Goal: Task Accomplishment & Management: Manage account settings

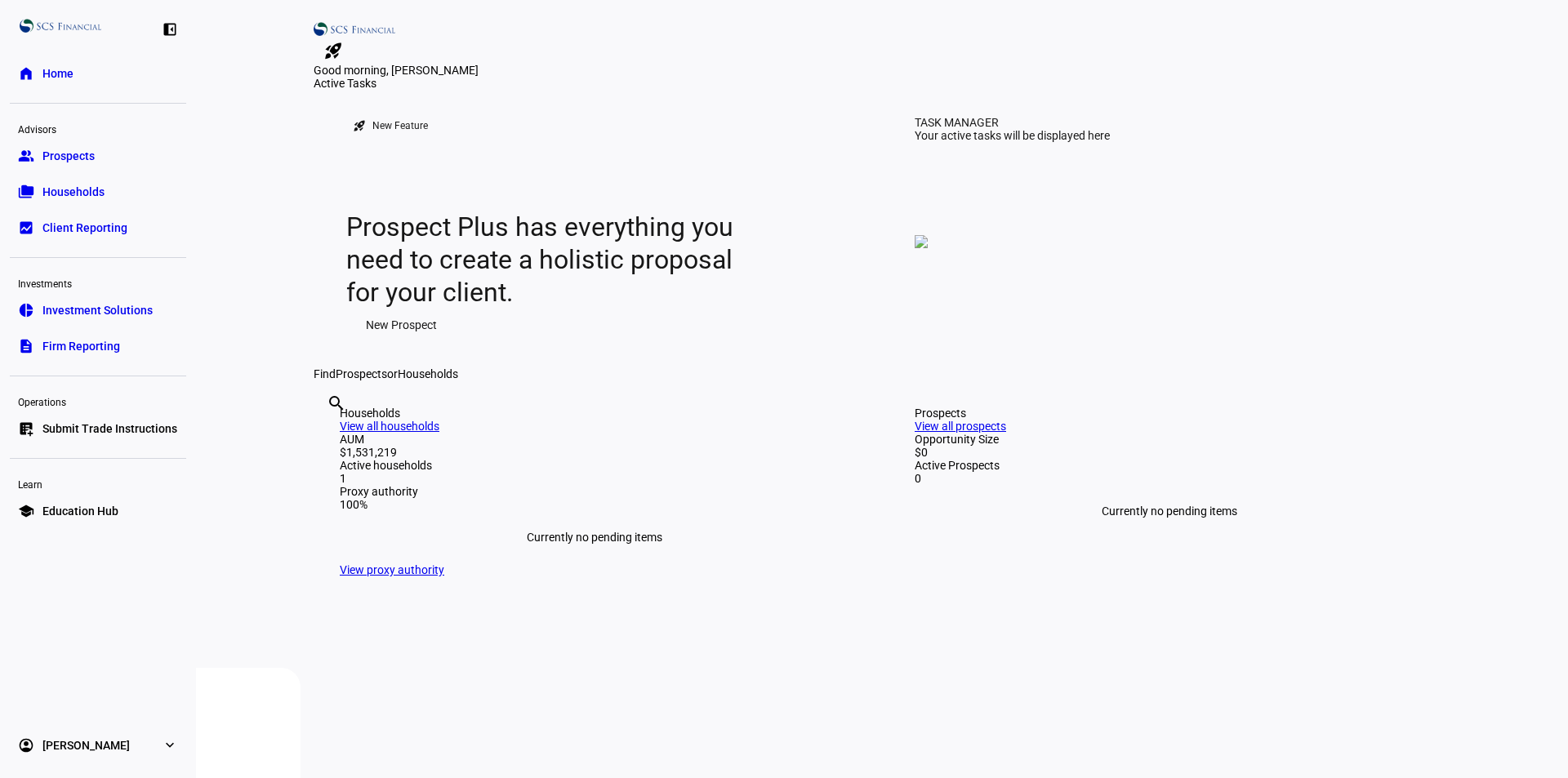
click at [150, 432] on span "Submit Trade Instructions" at bounding box center [110, 428] width 135 height 17
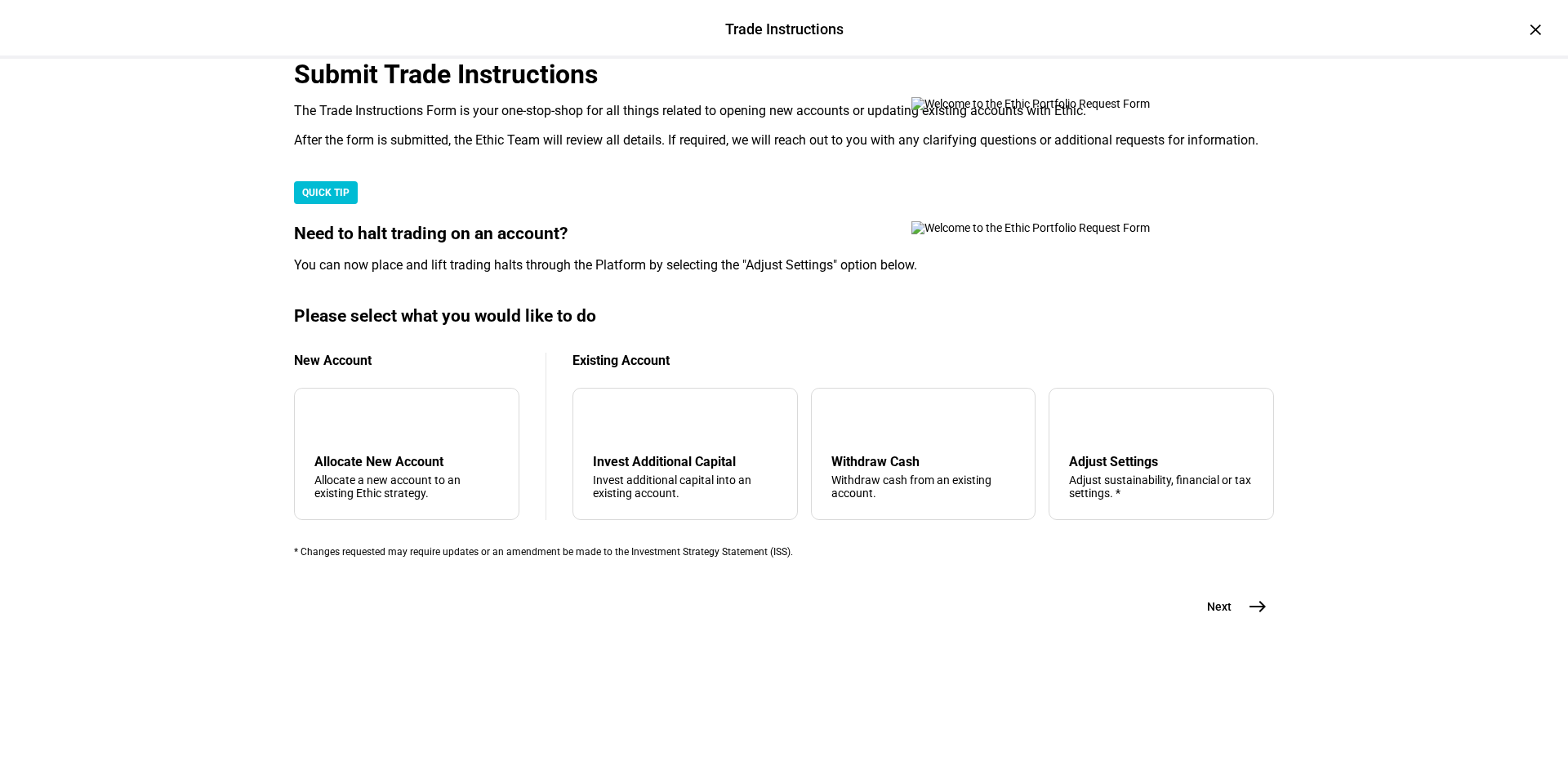
scroll to position [245, 0]
click at [1103, 521] on div "tune Adjust Settings Adjust sustainability, financial or tax settings. *" at bounding box center [1162, 454] width 225 height 132
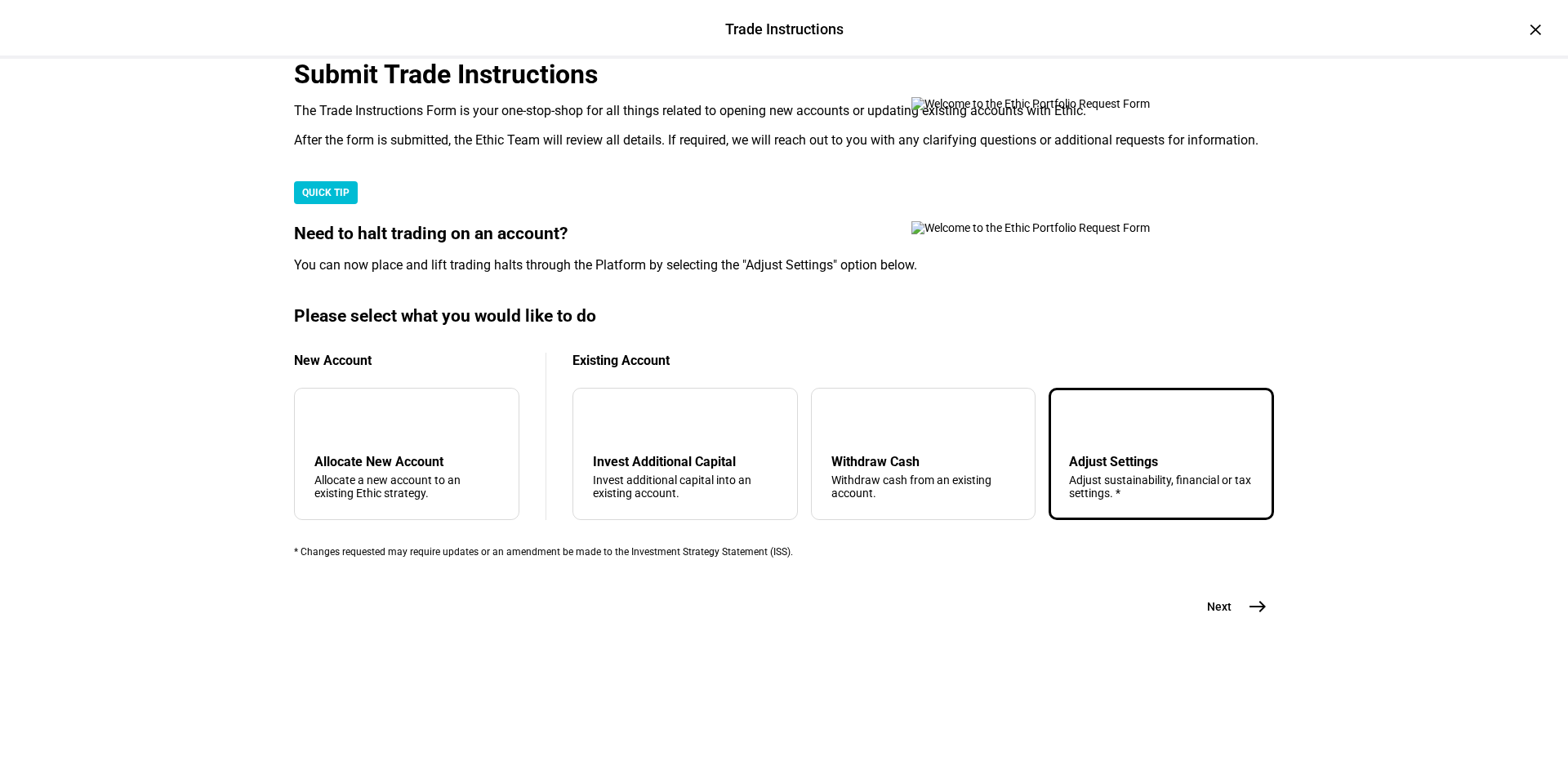
scroll to position [361, 0]
click at [1152, 469] on div "Adjust Settings" at bounding box center [1162, 462] width 185 height 16
click at [1242, 624] on span "east" at bounding box center [1258, 607] width 33 height 33
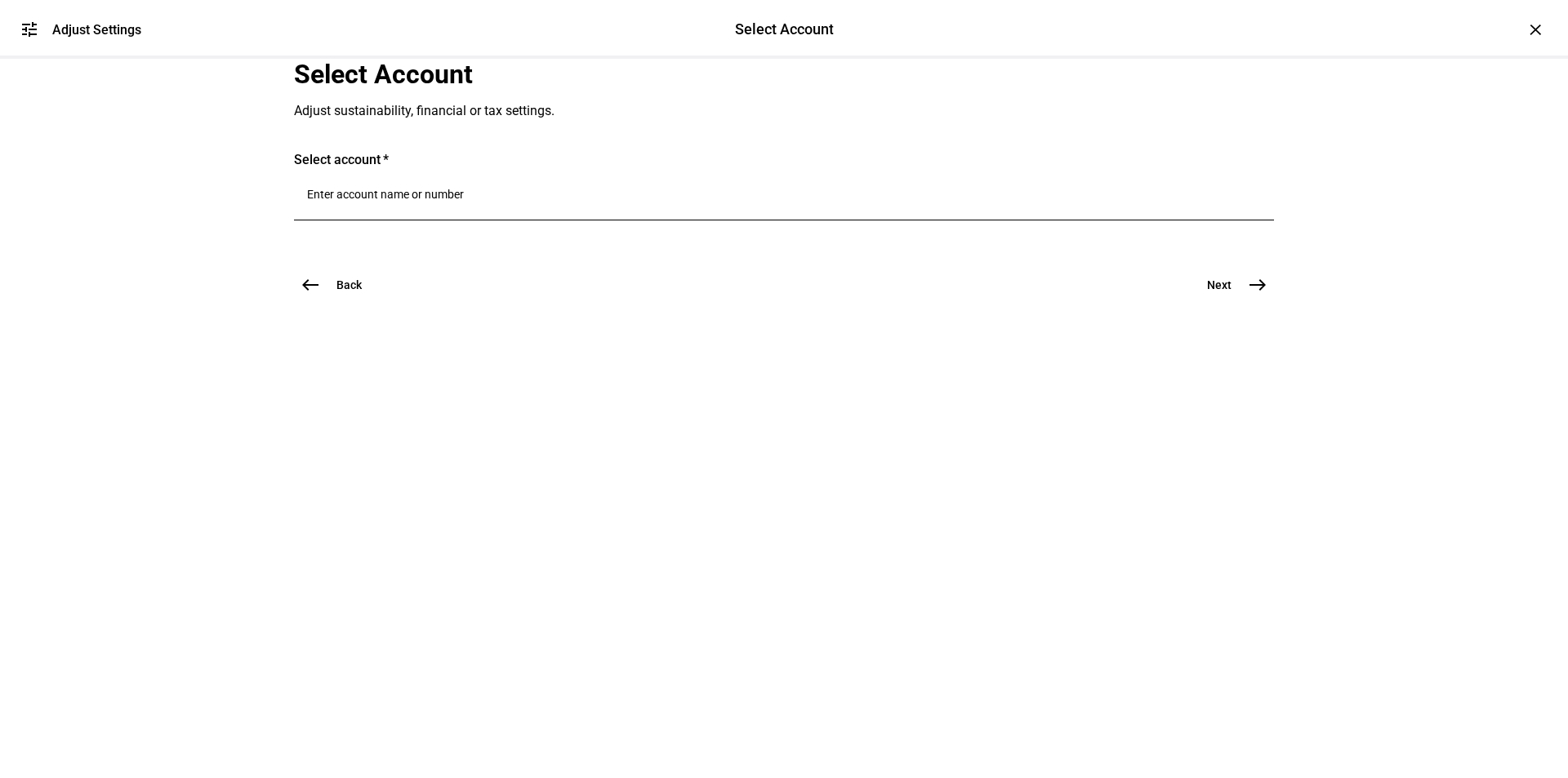
scroll to position [0, 0]
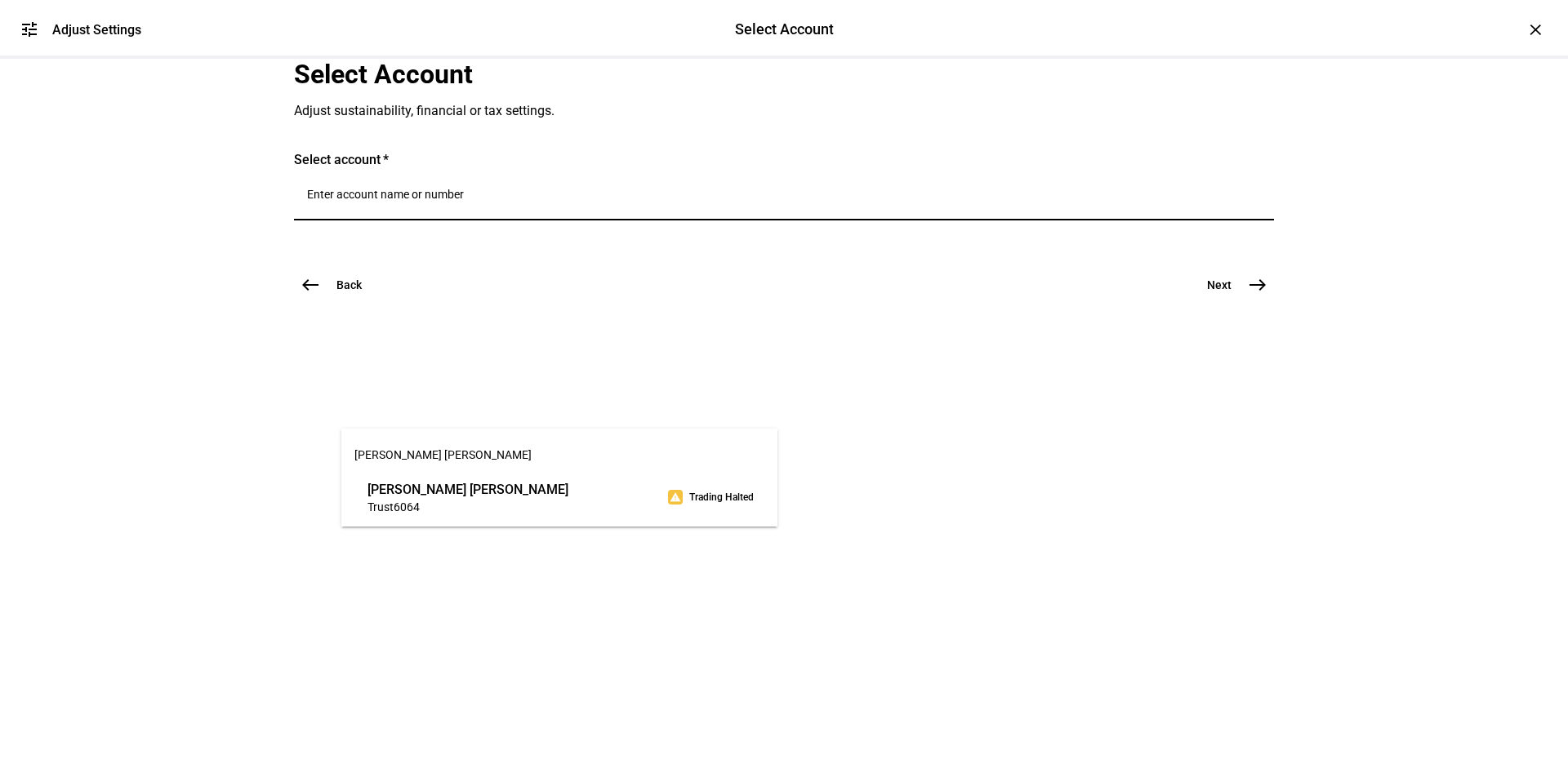
click at [537, 201] on input "Number" at bounding box center [784, 193] width 954 height 13
click at [512, 491] on span "[PERSON_NAME] [PERSON_NAME]" at bounding box center [467, 489] width 201 height 18
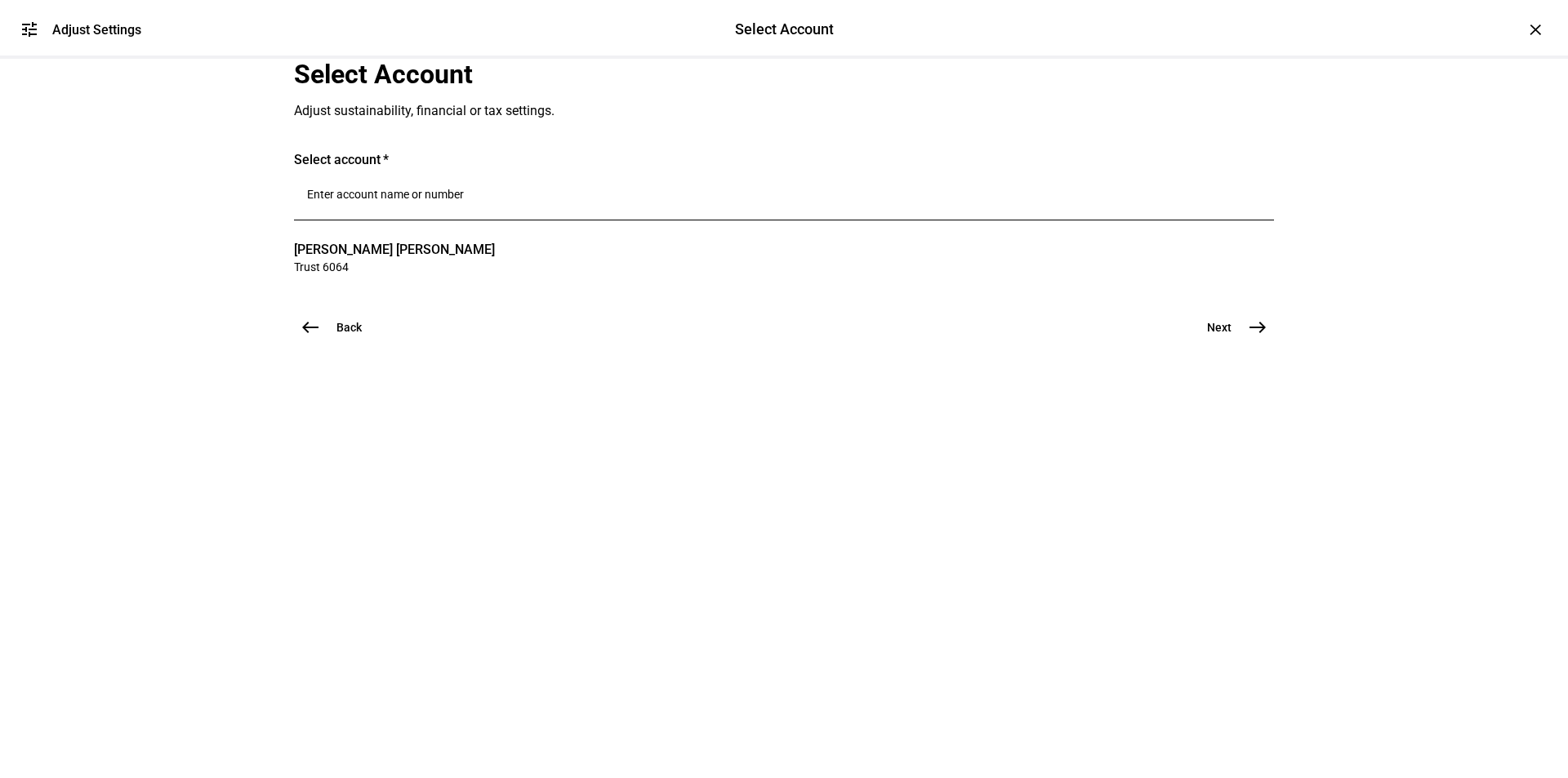
click at [1255, 344] on span "east" at bounding box center [1258, 327] width 33 height 33
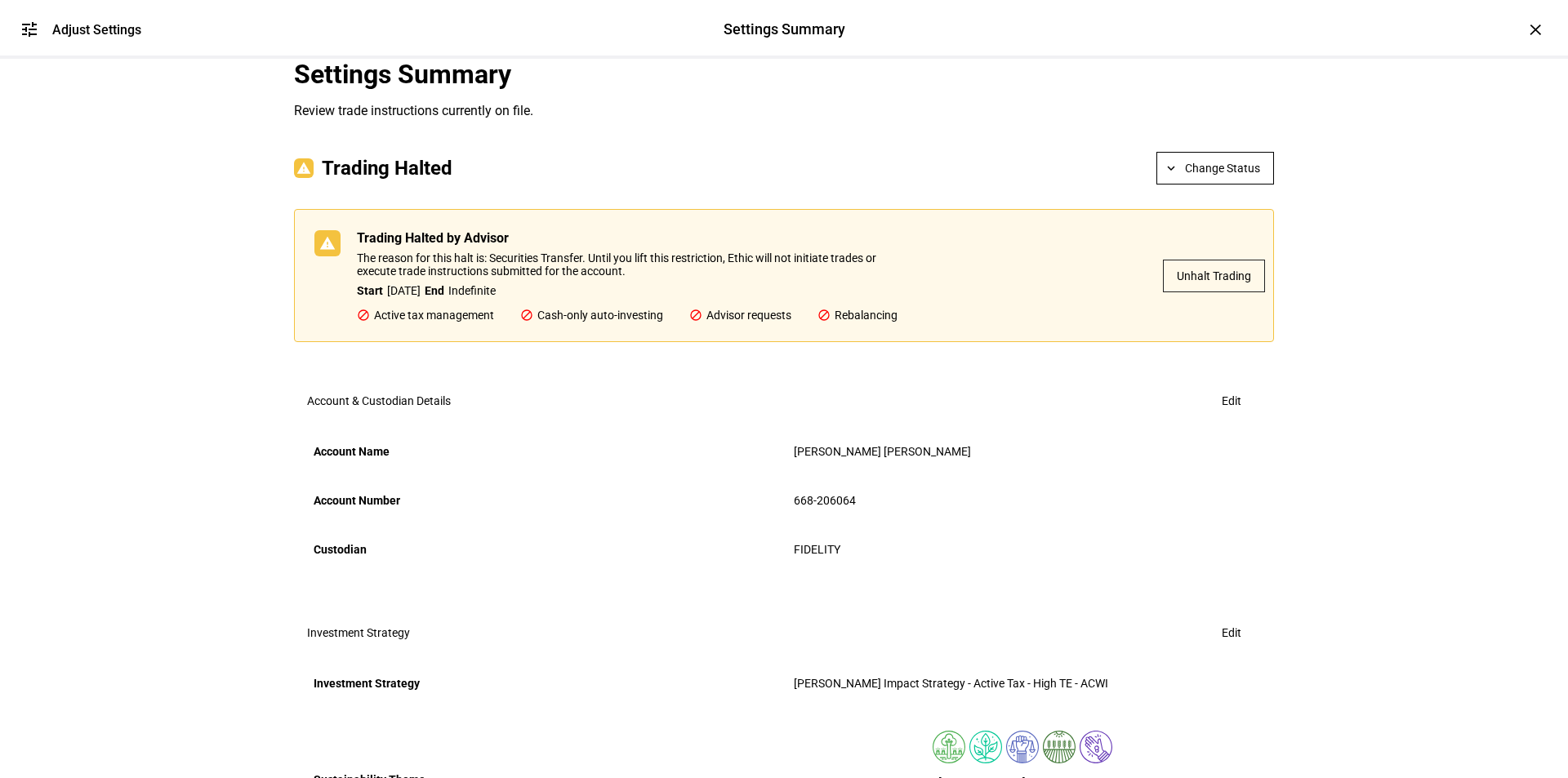
click at [1225, 292] on span "Unhalt Trading" at bounding box center [1214, 276] width 75 height 33
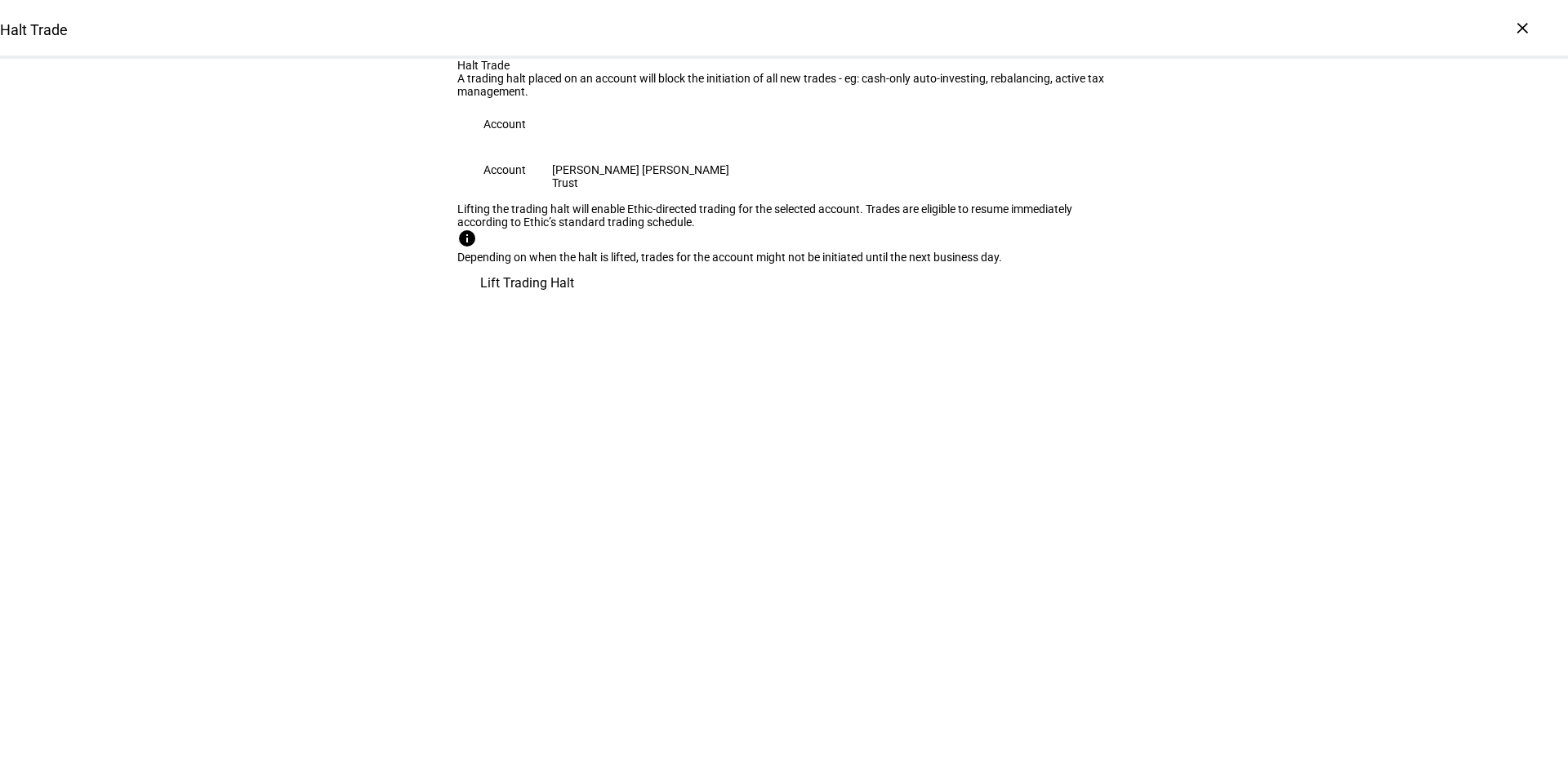
click at [574, 303] on span "Lift Trading Halt" at bounding box center [527, 284] width 94 height 39
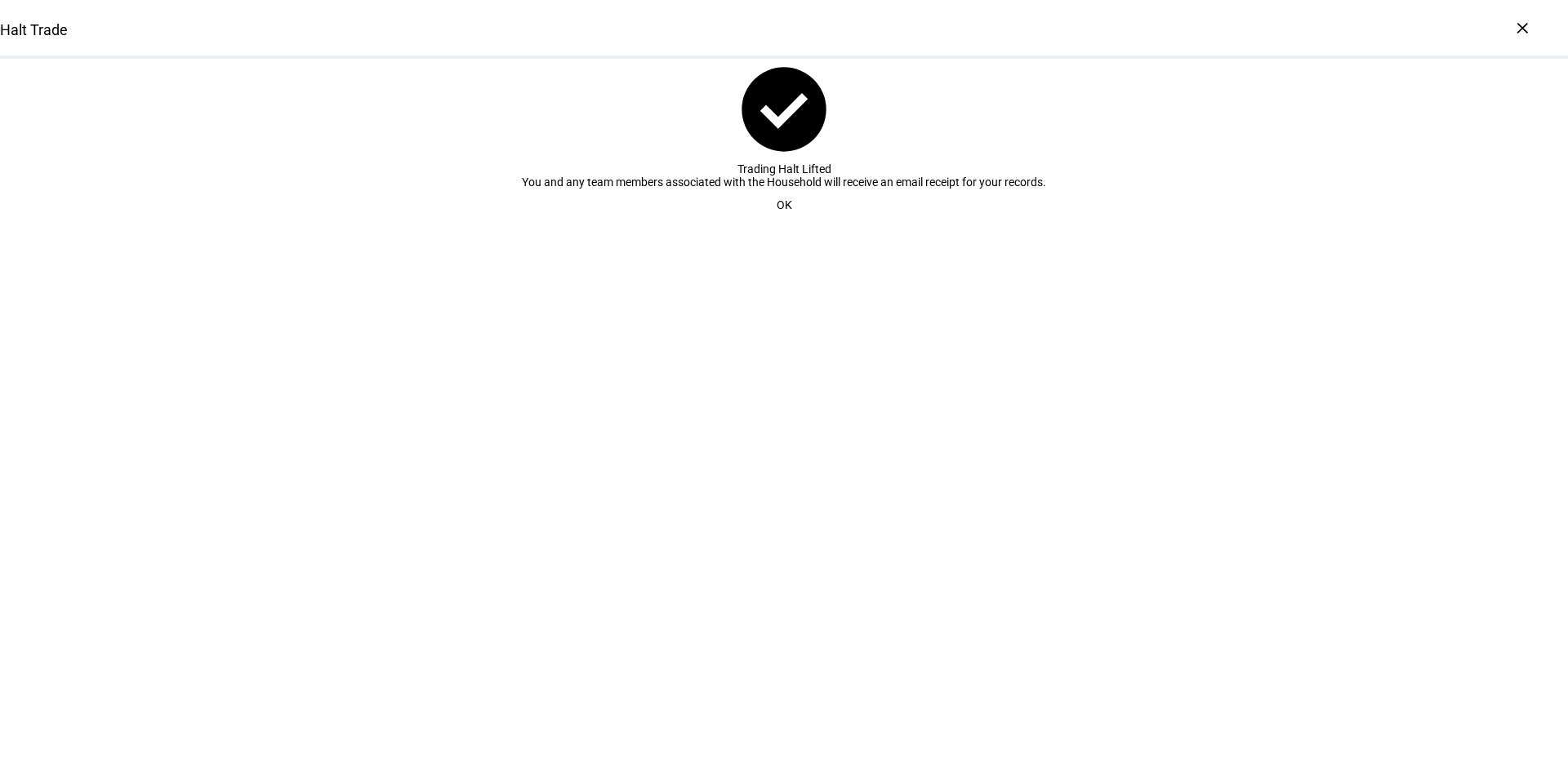
click at [783, 221] on span "OK" at bounding box center [785, 205] width 16 height 33
